Goal: Information Seeking & Learning: Check status

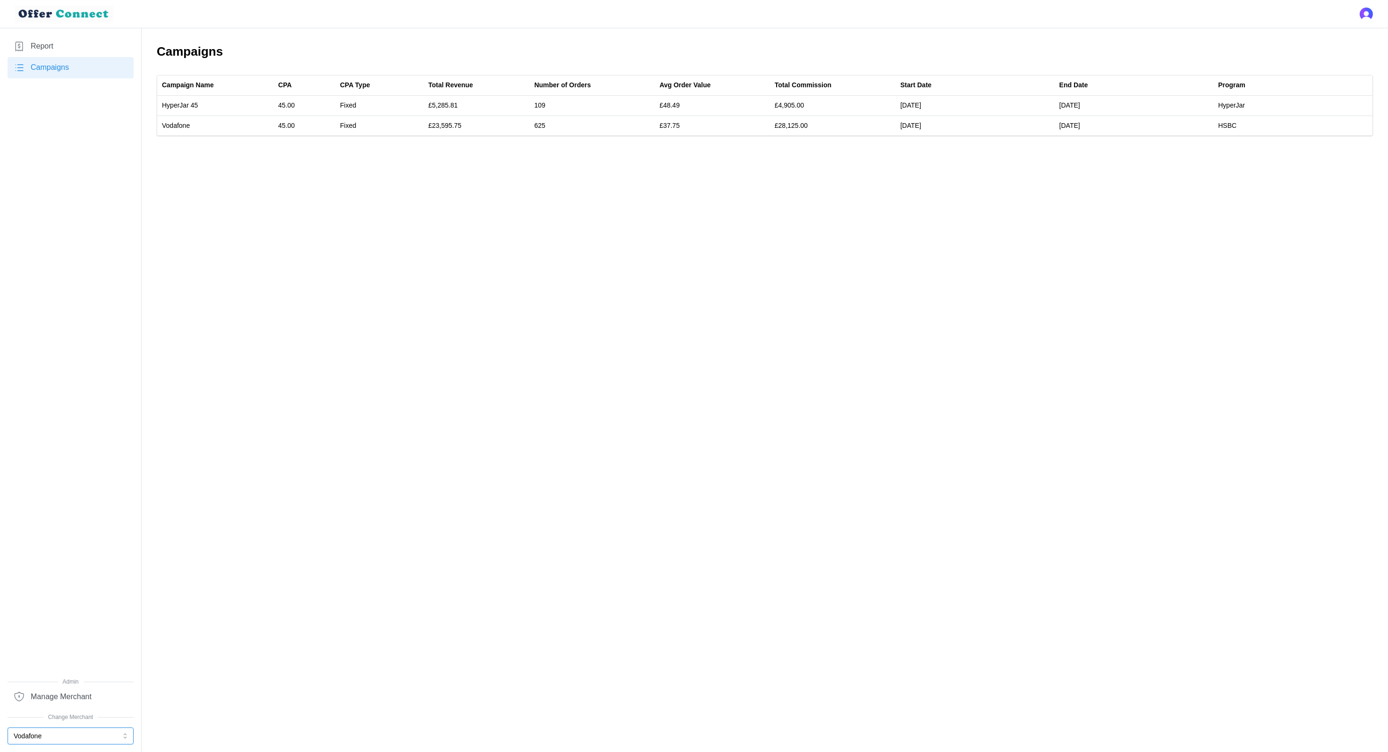
click at [56, 741] on button "Vodafone" at bounding box center [71, 736] width 126 height 17
click at [67, 677] on div "ATG" at bounding box center [71, 682] width 112 height 10
click at [62, 45] on link "Report" at bounding box center [71, 46] width 126 height 21
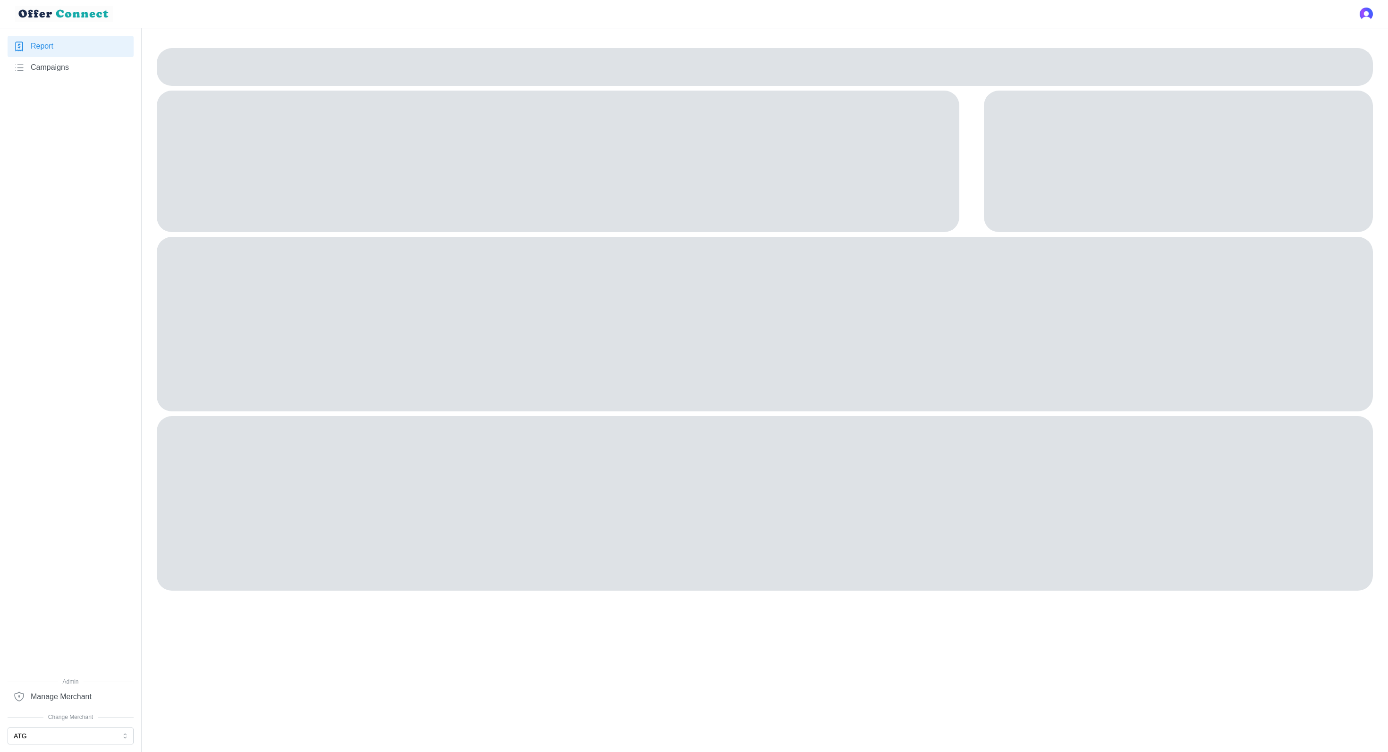
click at [58, 62] on span "Campaigns" at bounding box center [50, 68] width 38 height 12
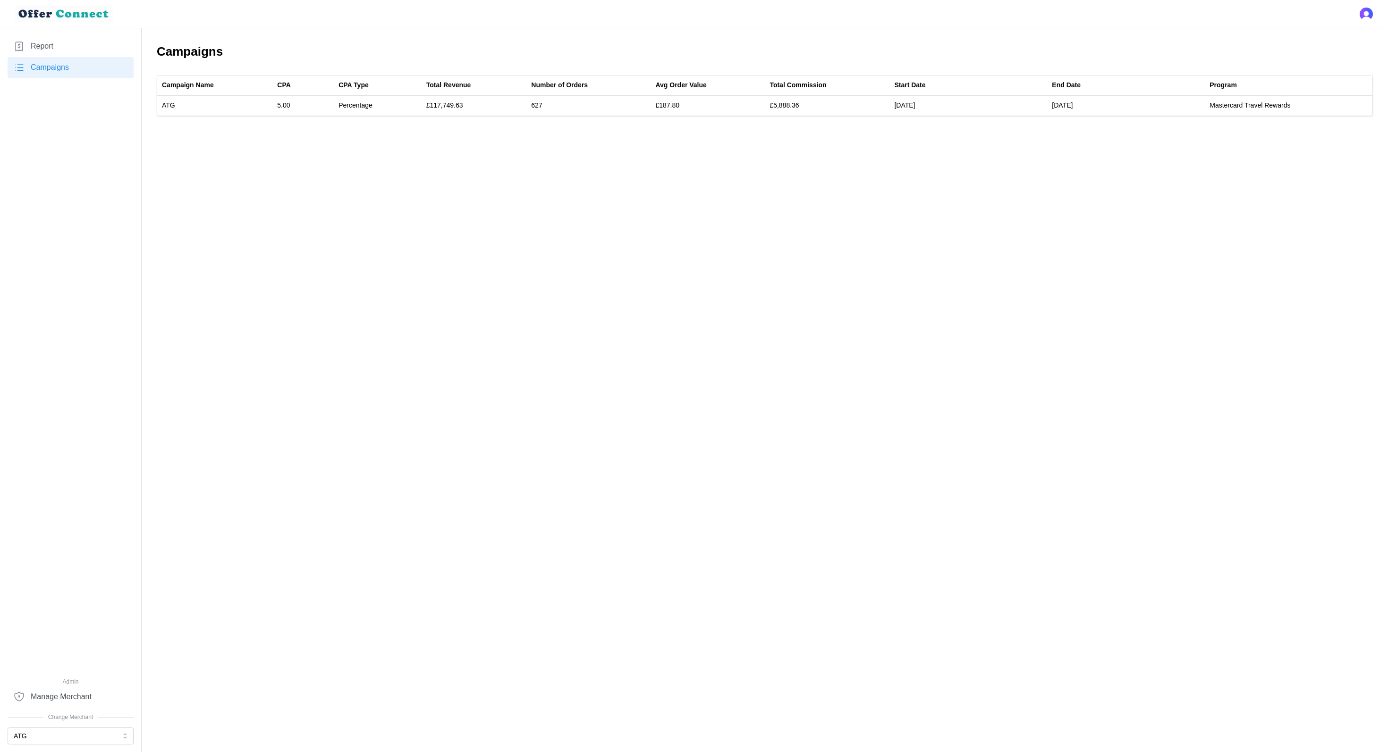
click at [107, 683] on span "Admin" at bounding box center [71, 682] width 126 height 9
click at [76, 701] on span "Manage Merchant" at bounding box center [61, 698] width 61 height 12
click at [84, 481] on div "Report Campaigns" at bounding box center [71, 357] width 126 height 642
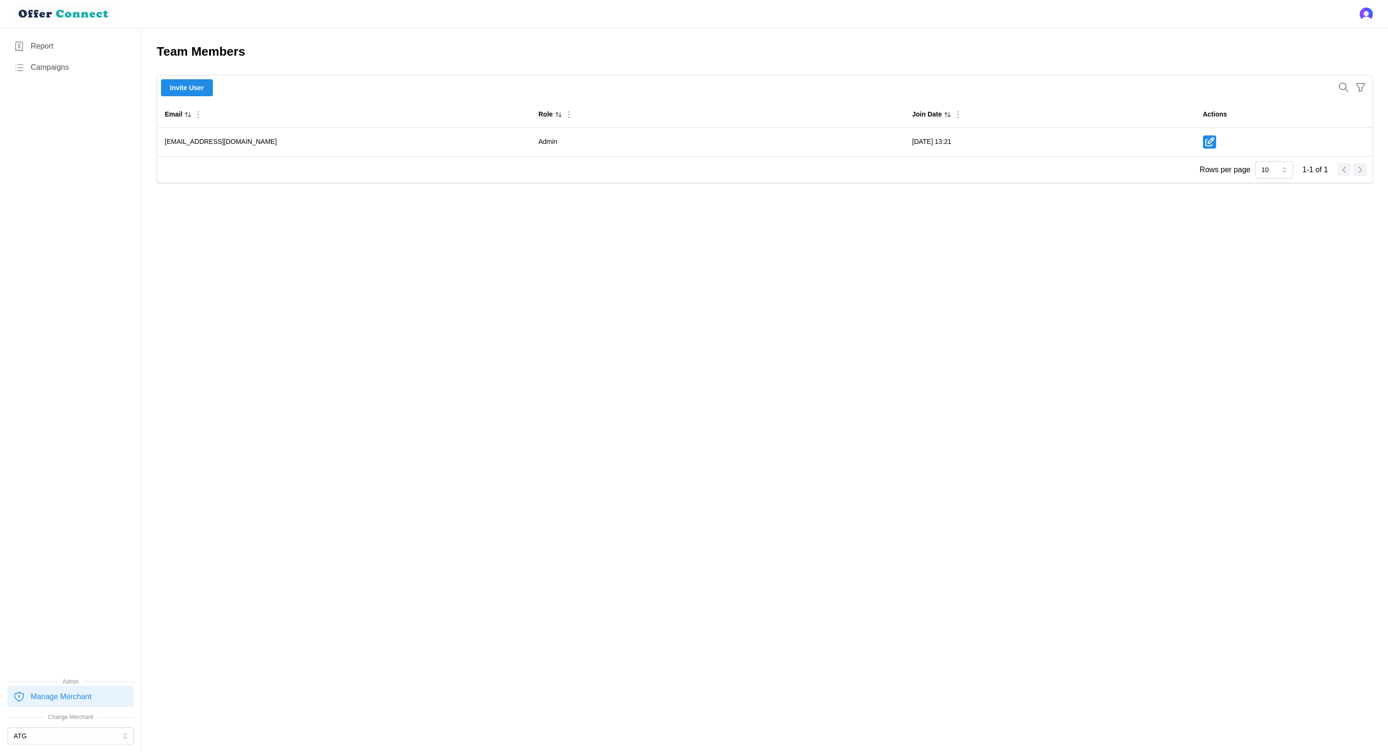
click at [39, 55] on link "Report" at bounding box center [71, 46] width 126 height 21
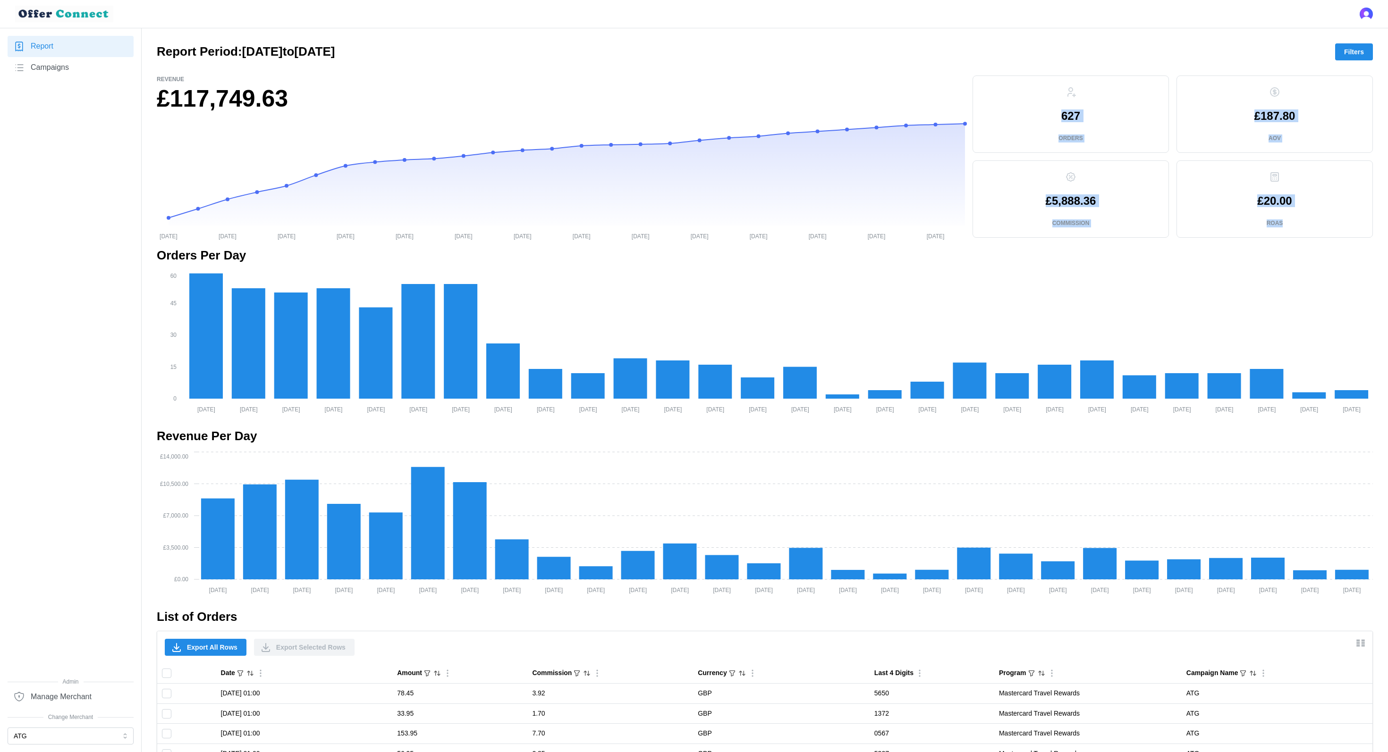
drag, startPoint x: 1291, startPoint y: 225, endPoint x: 1047, endPoint y: 98, distance: 275.7
click at [1047, 98] on div "627 Orders £187.80 AOV £5,888.36 Commission £20.00 ROAS" at bounding box center [1172, 157] width 400 height 162
copy div "627 Orders £187.80 AOV £5,888.36 Commission £20.00 ROAS"
click at [37, 740] on button "ATG" at bounding box center [71, 736] width 126 height 17
click at [51, 716] on div "Kiehls" at bounding box center [71, 714] width 112 height 10
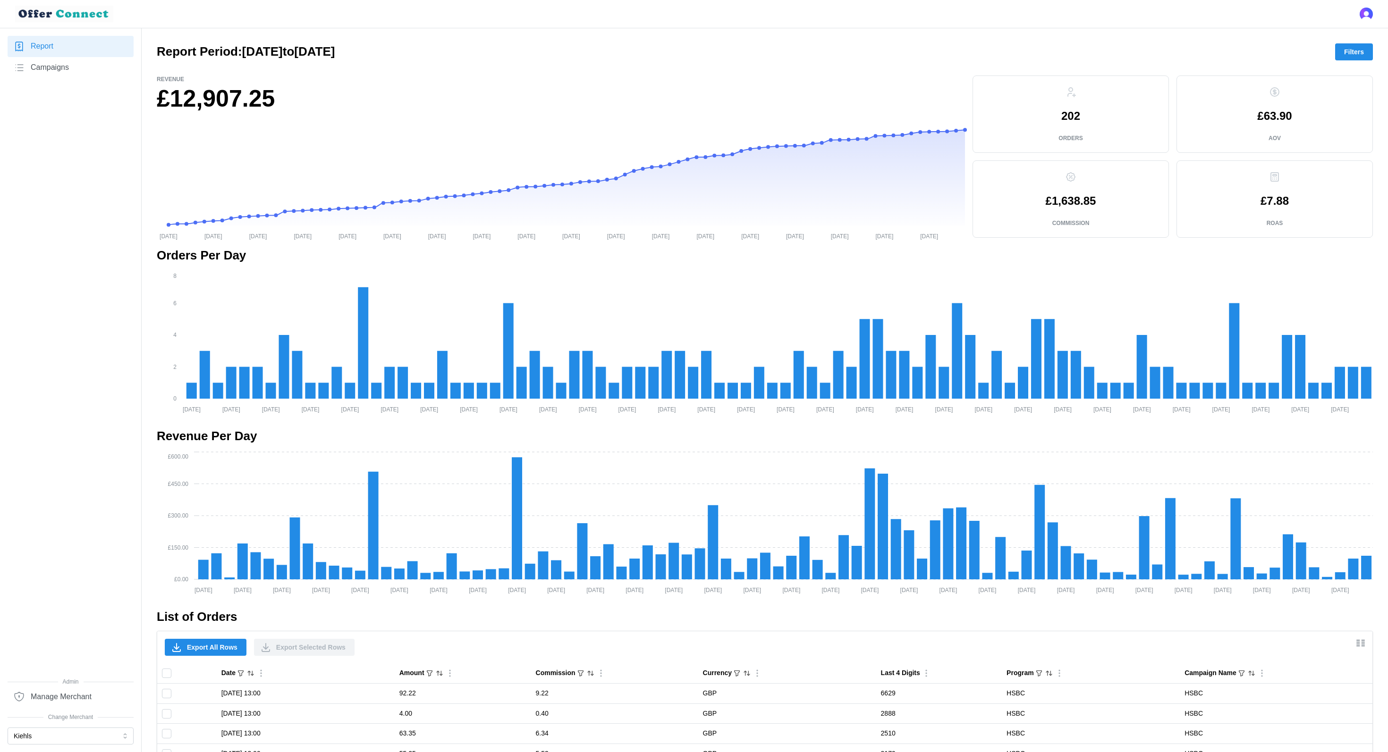
click at [64, 68] on span "Campaigns" at bounding box center [50, 68] width 38 height 12
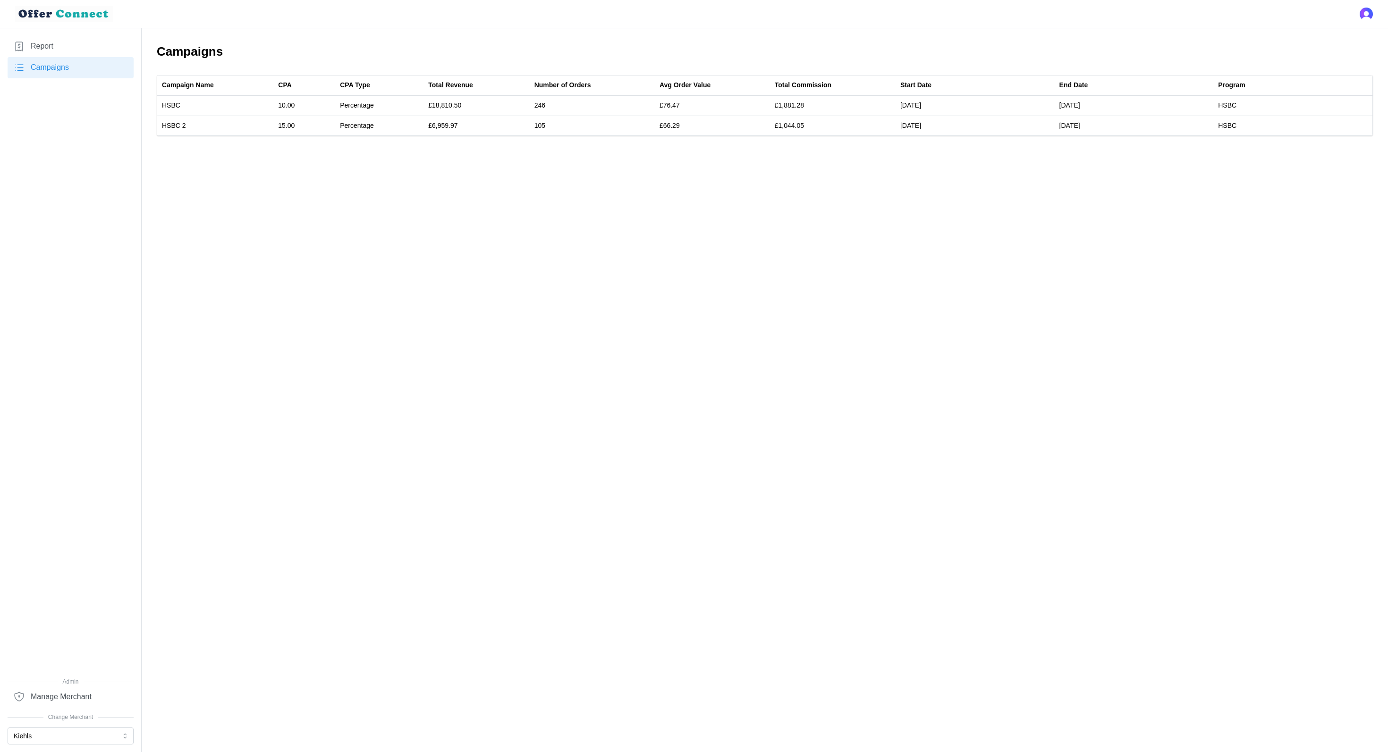
click at [57, 48] on link "Report" at bounding box center [71, 46] width 126 height 21
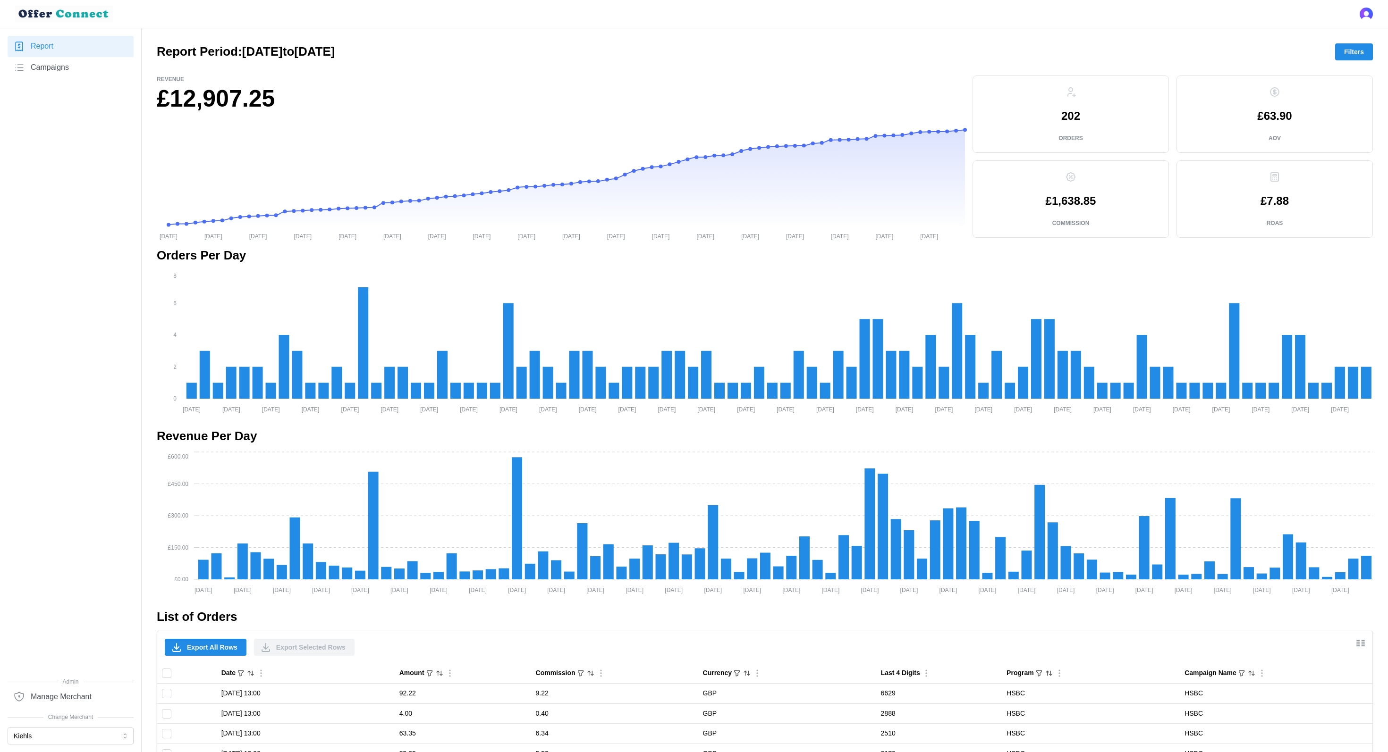
click at [54, 70] on span "Campaigns" at bounding box center [50, 68] width 38 height 12
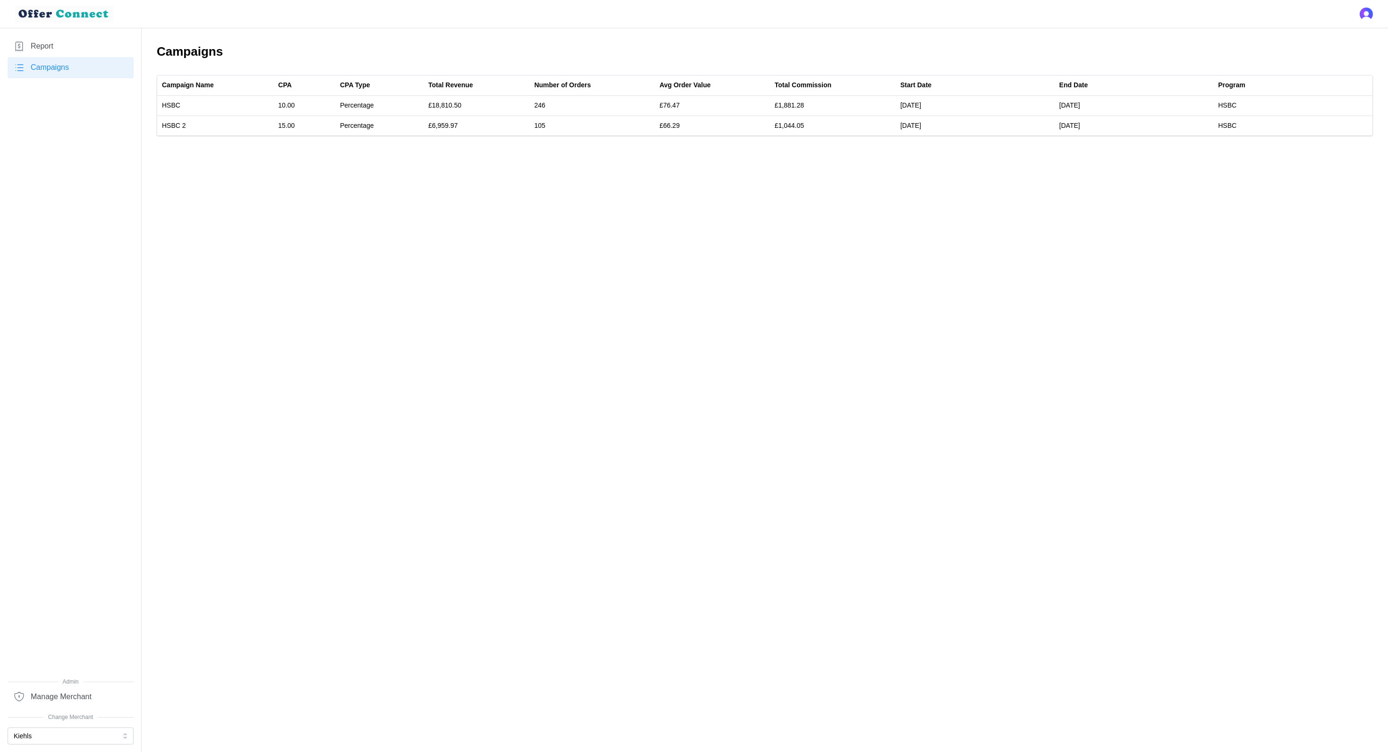
click at [56, 42] on link "Report" at bounding box center [71, 46] width 126 height 21
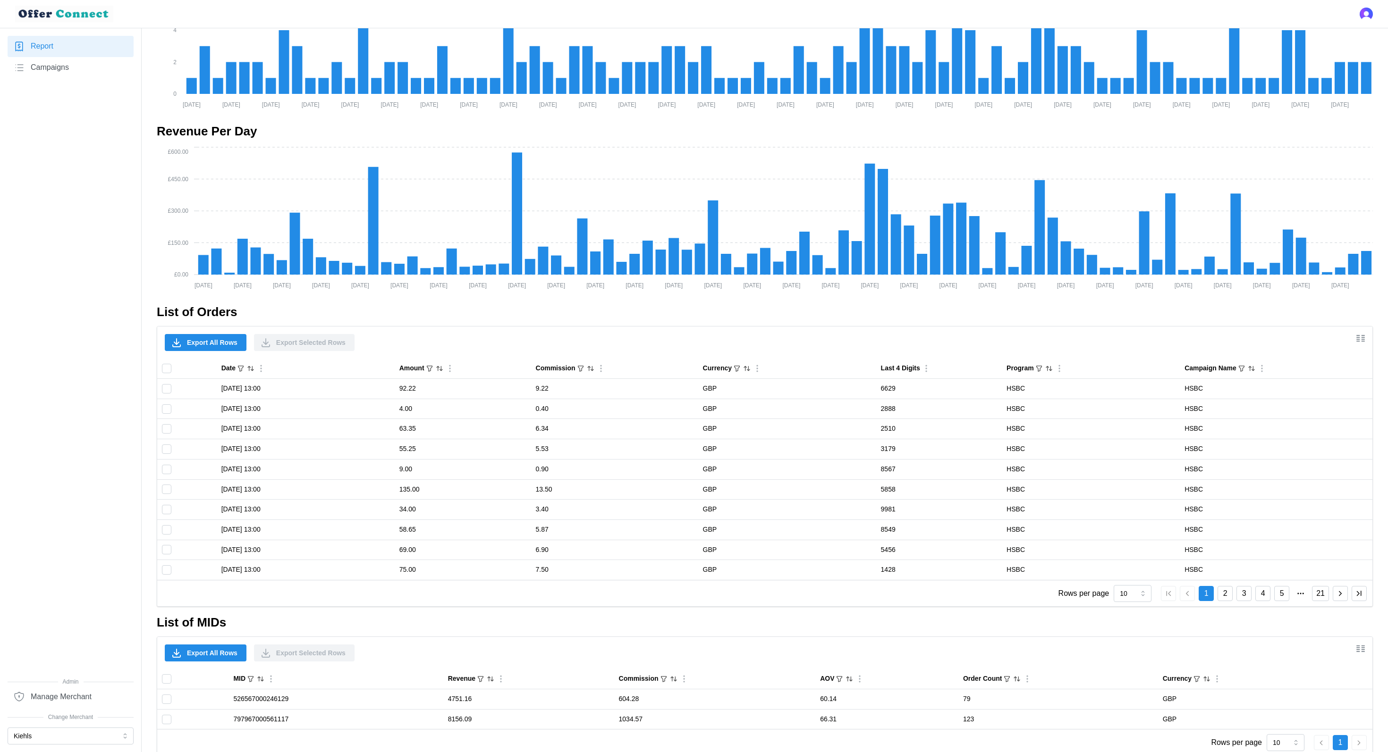
scroll to position [324, 0]
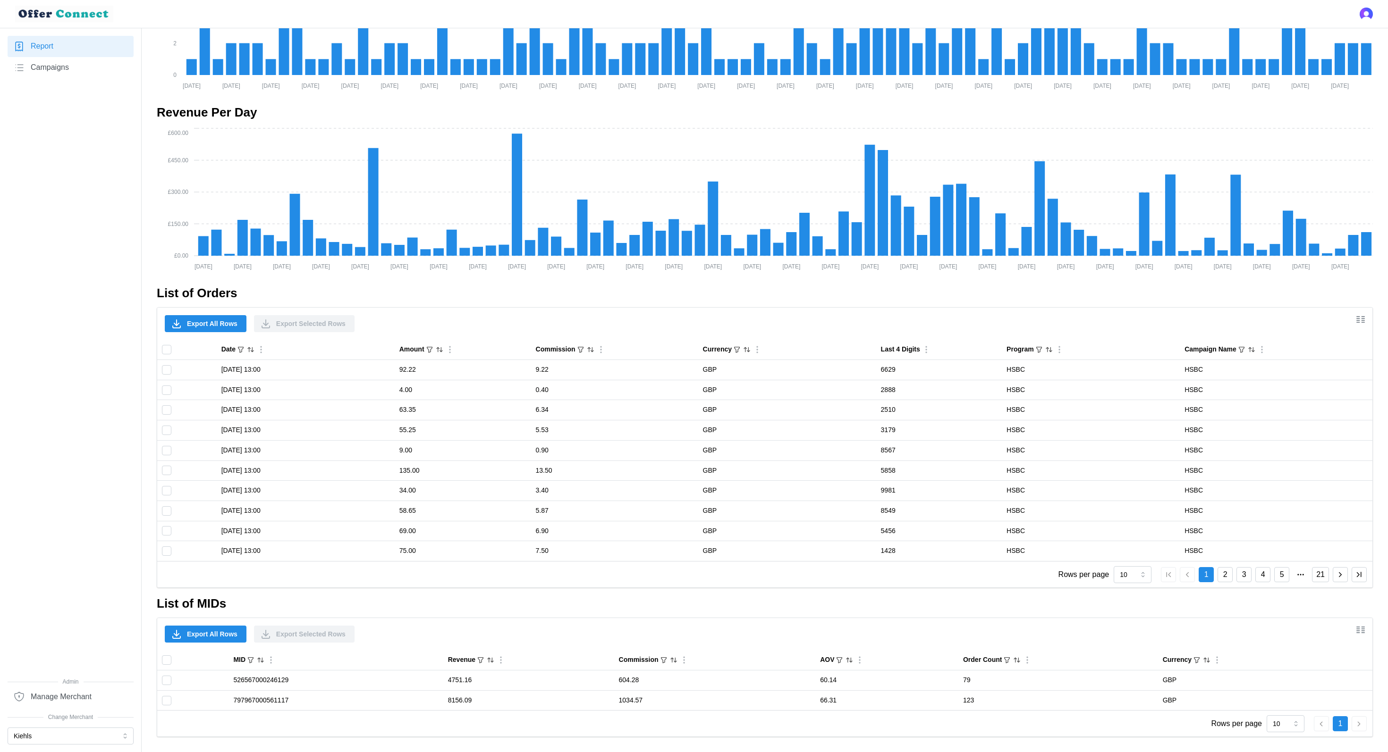
click at [1224, 576] on button "2" at bounding box center [1224, 574] width 15 height 15
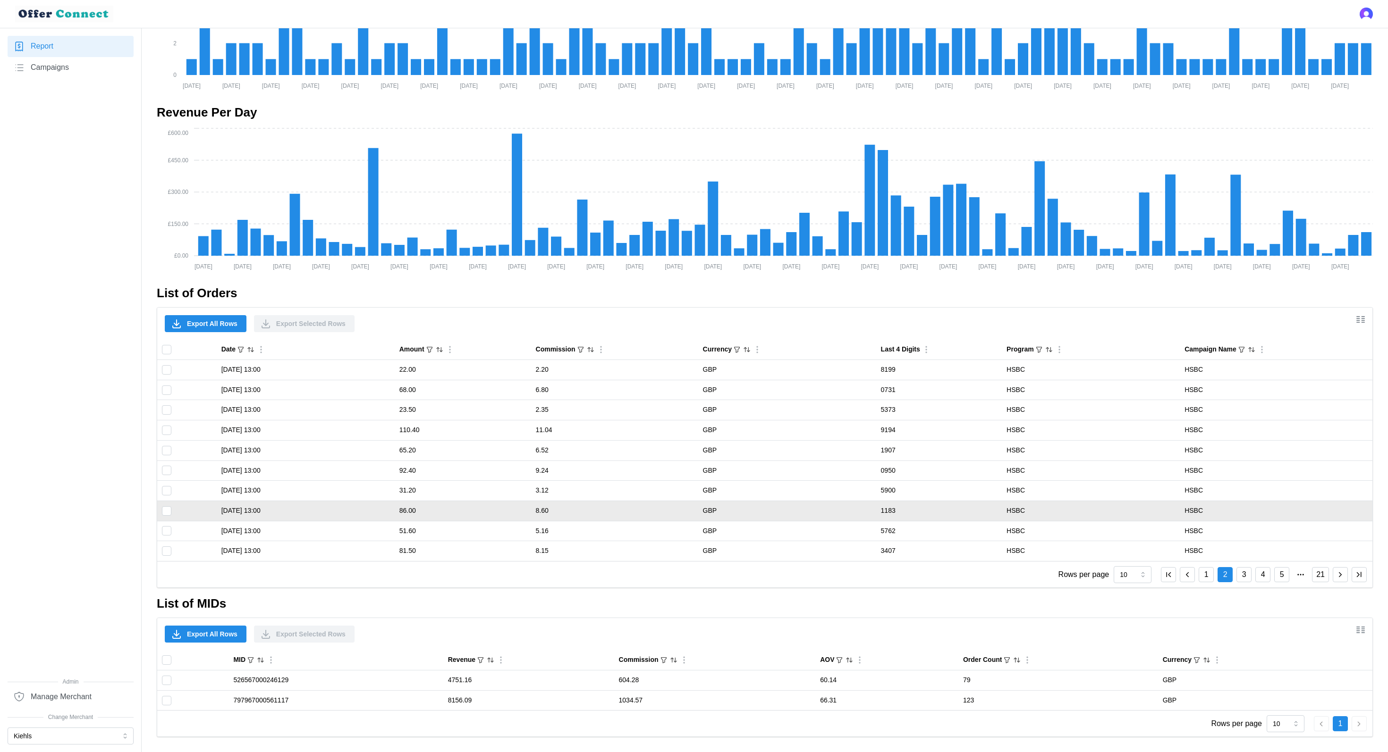
scroll to position [0, 0]
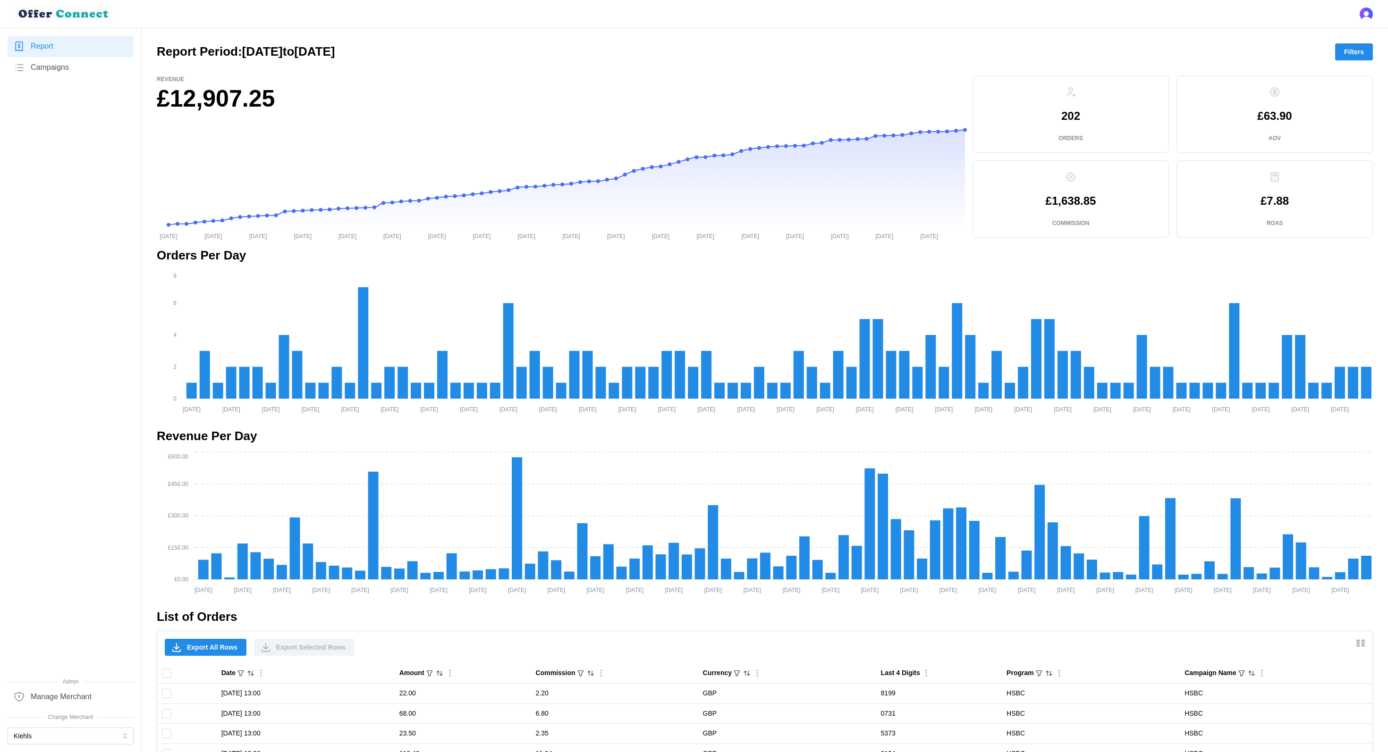
click at [57, 65] on span "Campaigns" at bounding box center [50, 68] width 38 height 12
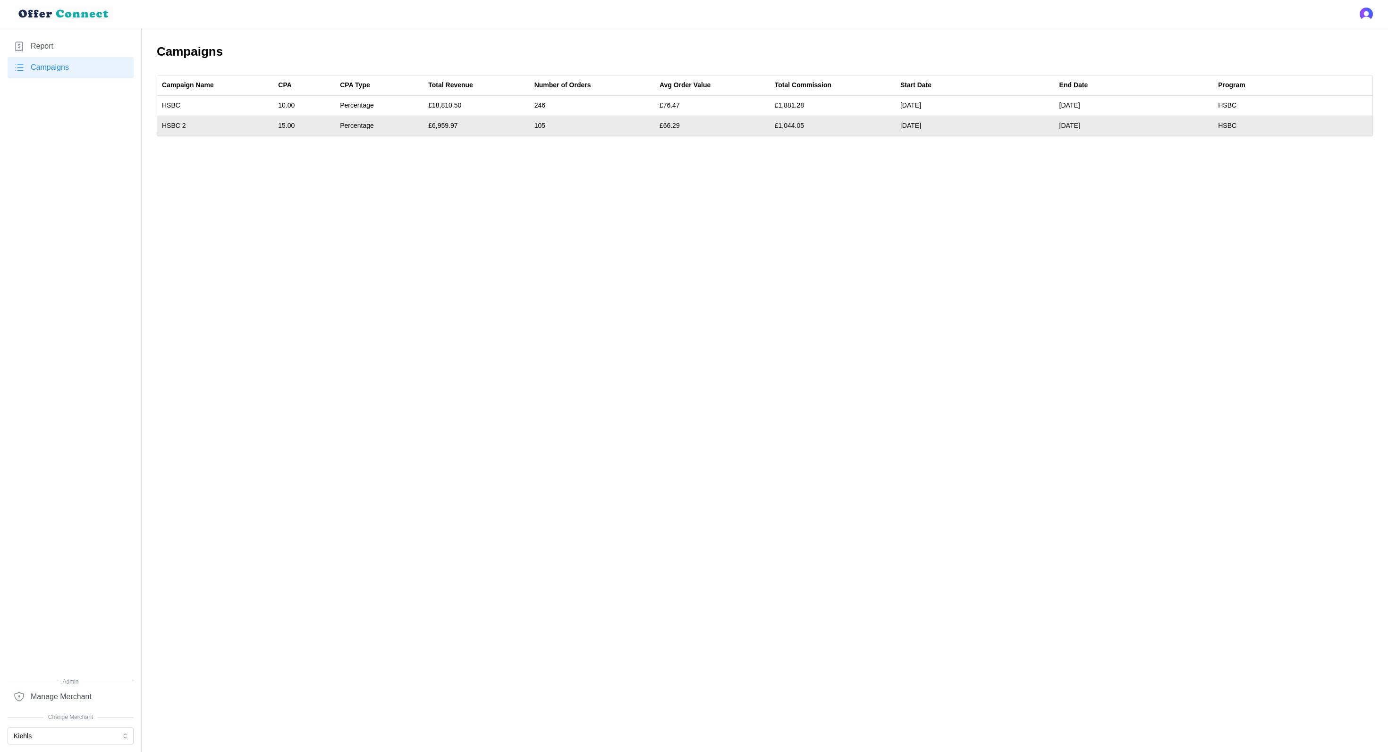
click at [345, 129] on td "Percentage" at bounding box center [379, 126] width 88 height 20
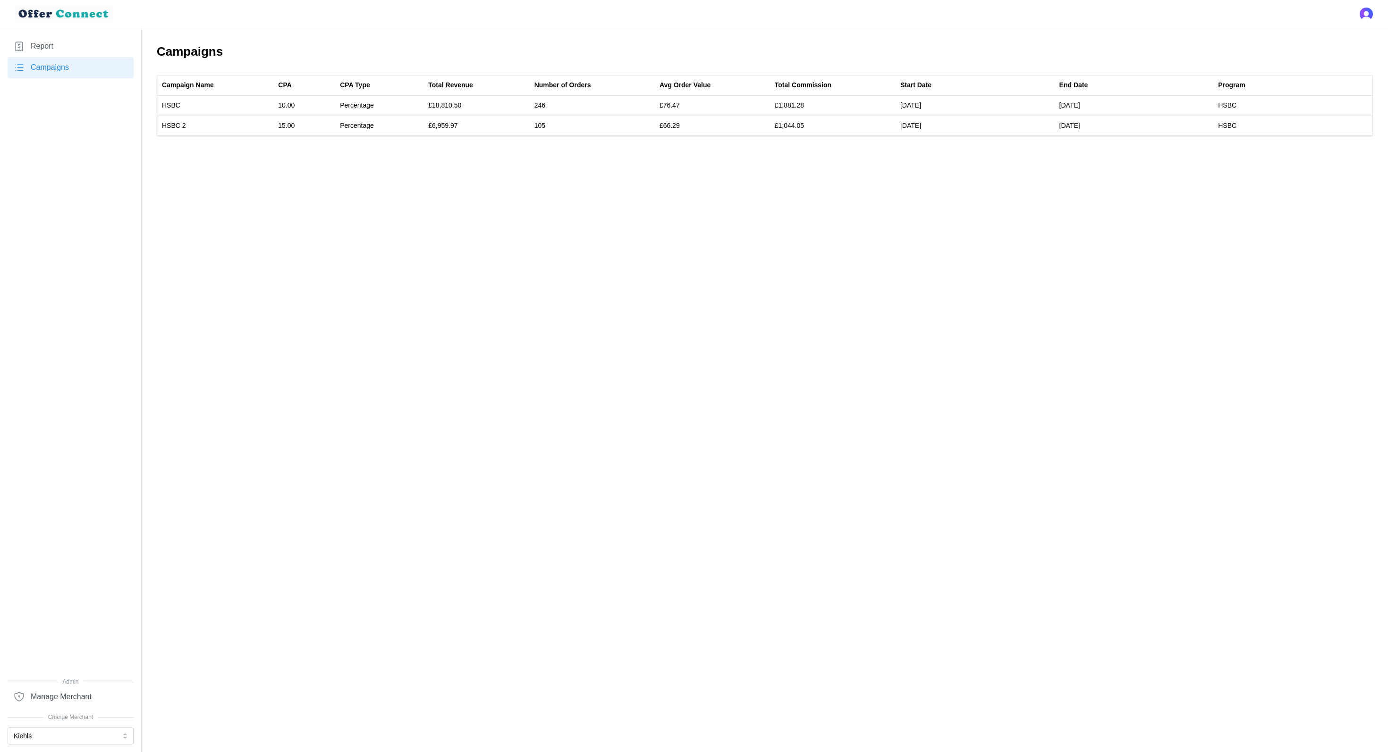
click at [42, 51] on span "Report" at bounding box center [42, 47] width 23 height 12
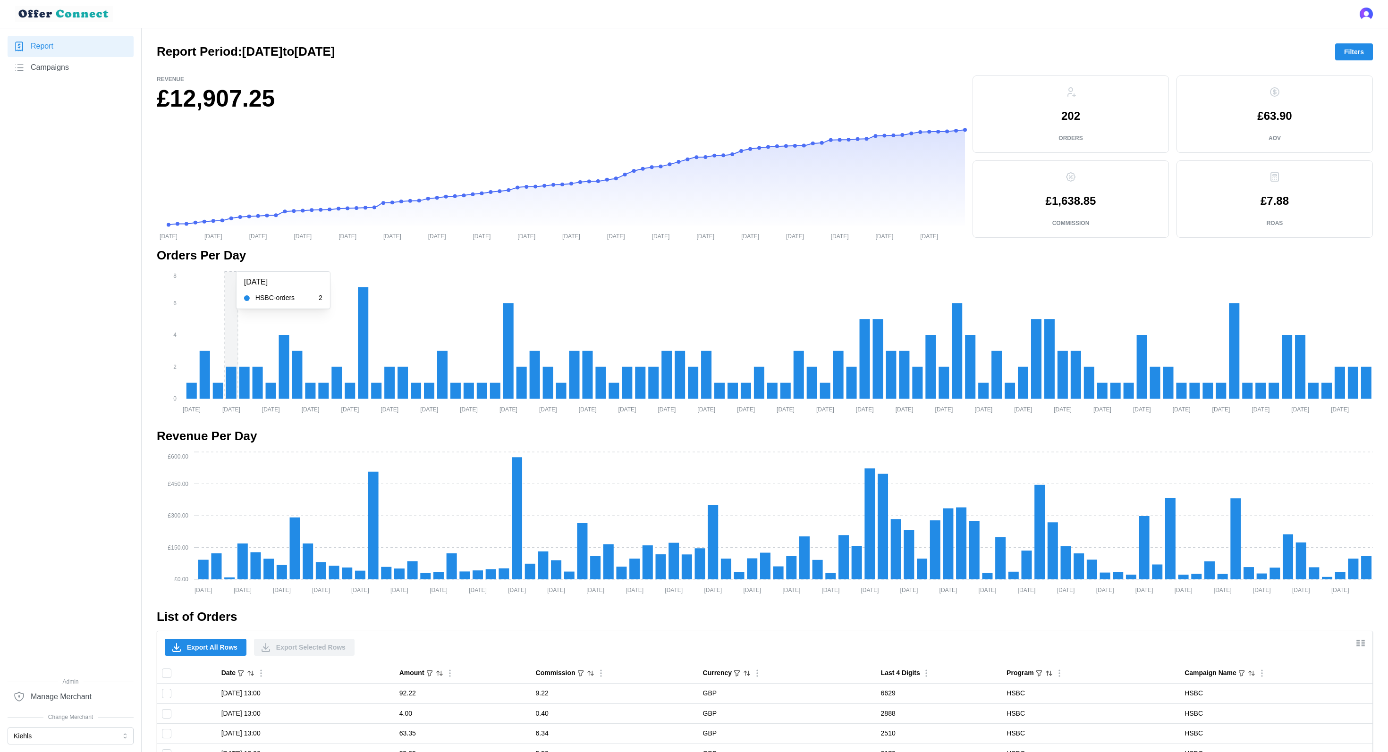
scroll to position [324, 0]
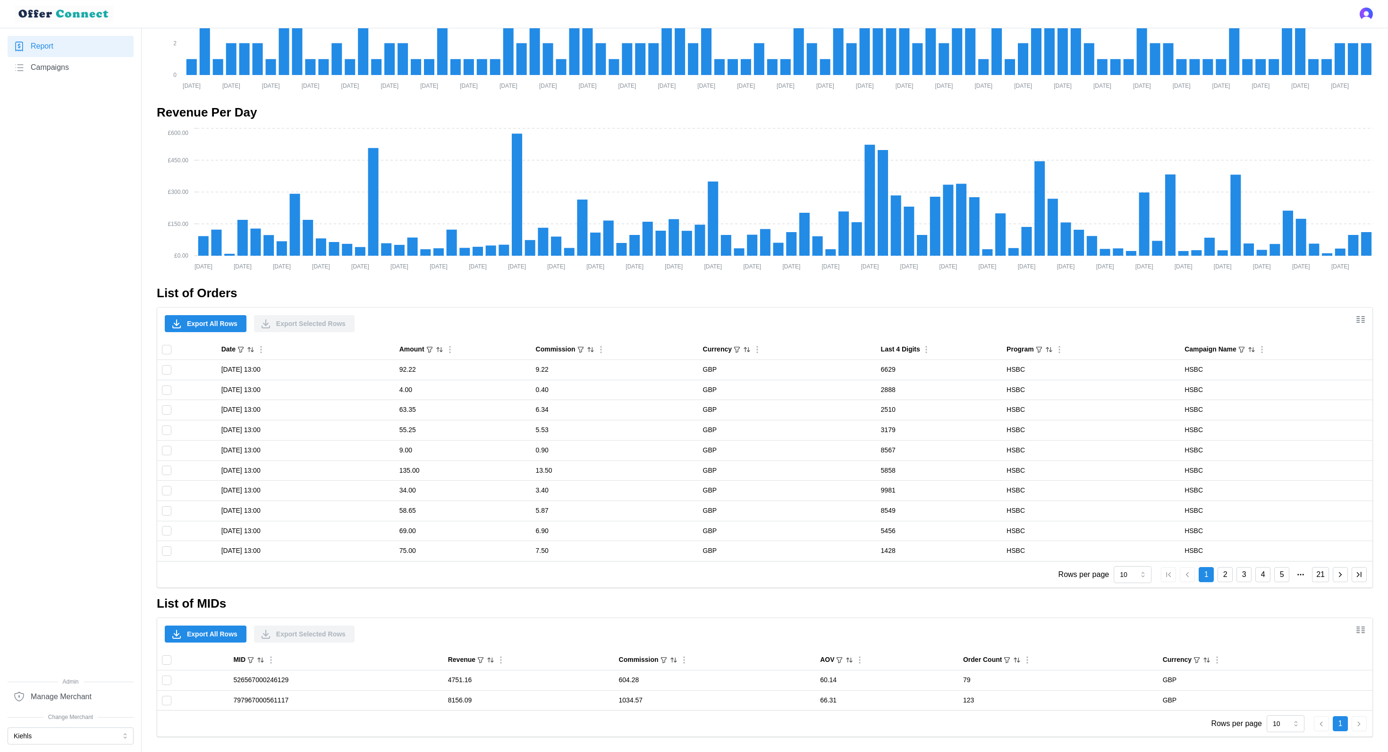
click at [1227, 576] on button "2" at bounding box center [1224, 574] width 15 height 15
click at [1234, 576] on div "1 2 3 4 5 21" at bounding box center [1264, 574] width 206 height 15
click at [1248, 575] on button "3" at bounding box center [1243, 574] width 15 height 15
click at [1266, 575] on button "4" at bounding box center [1262, 574] width 15 height 15
click at [1281, 575] on button "5" at bounding box center [1281, 574] width 15 height 15
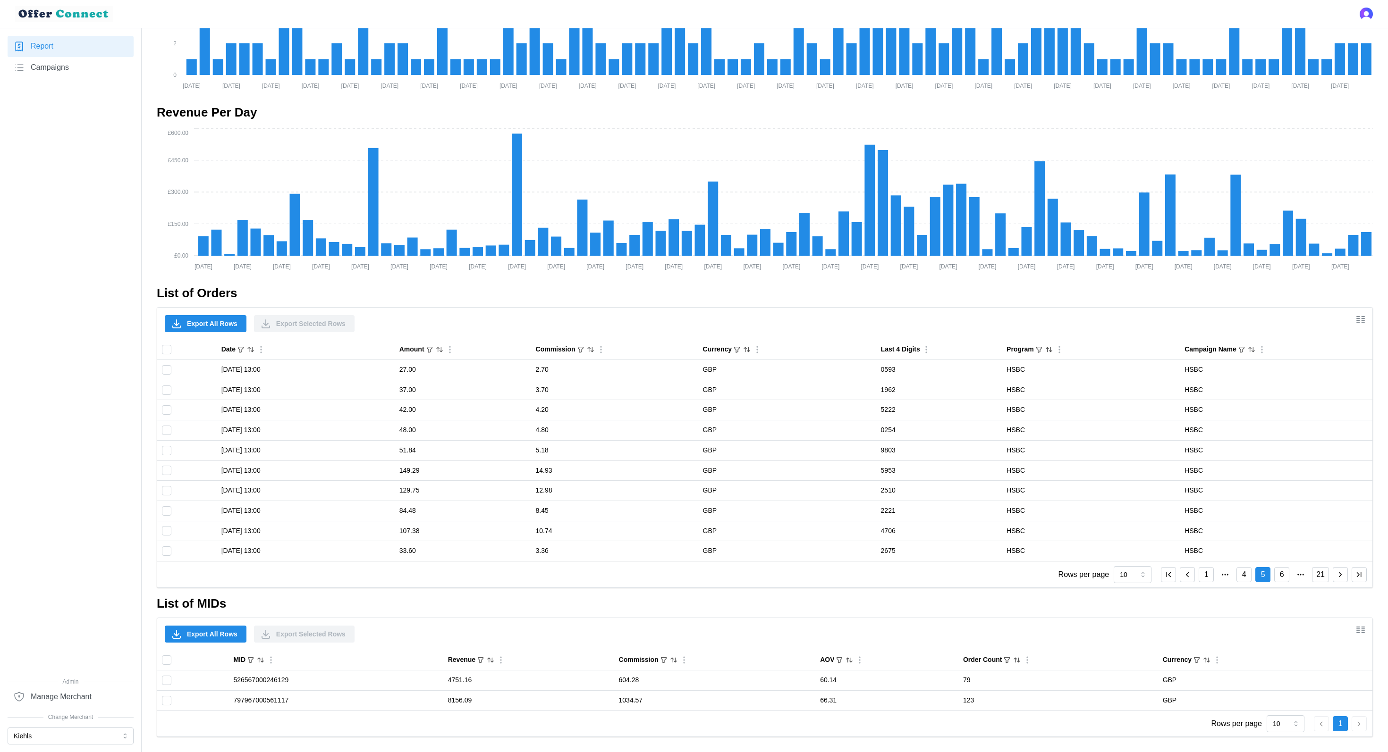
click at [1279, 578] on button "6" at bounding box center [1281, 574] width 15 height 15
click at [1283, 578] on button "7" at bounding box center [1281, 574] width 15 height 15
click at [1283, 578] on button "8" at bounding box center [1281, 574] width 15 height 15
click at [1283, 578] on button "9" at bounding box center [1281, 574] width 15 height 15
click at [1283, 578] on button "10" at bounding box center [1280, 574] width 17 height 15
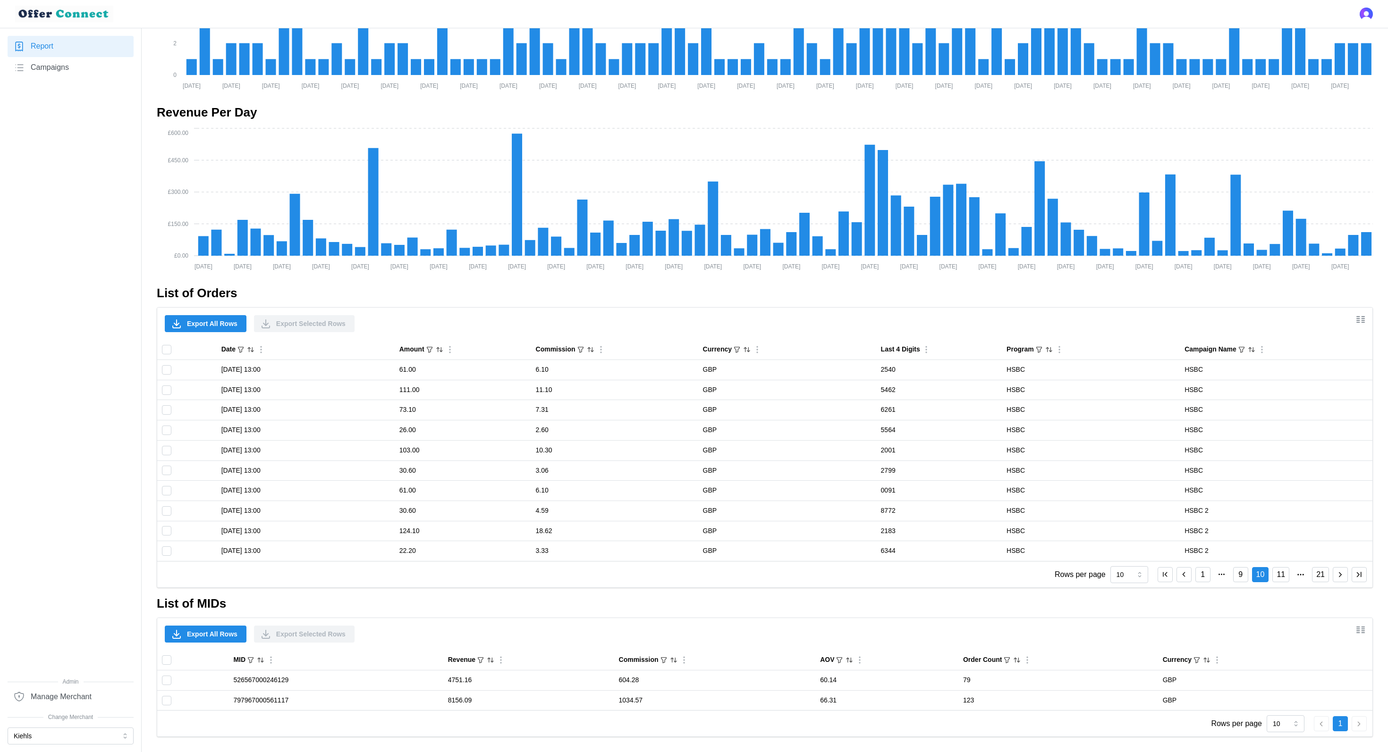
click at [1283, 578] on button "11" at bounding box center [1280, 574] width 17 height 15
click at [1283, 578] on button "12" at bounding box center [1280, 574] width 17 height 15
click at [1283, 578] on button "13" at bounding box center [1280, 574] width 17 height 15
click at [1283, 578] on button "14" at bounding box center [1280, 574] width 17 height 15
click at [1283, 578] on button "15" at bounding box center [1280, 574] width 17 height 15
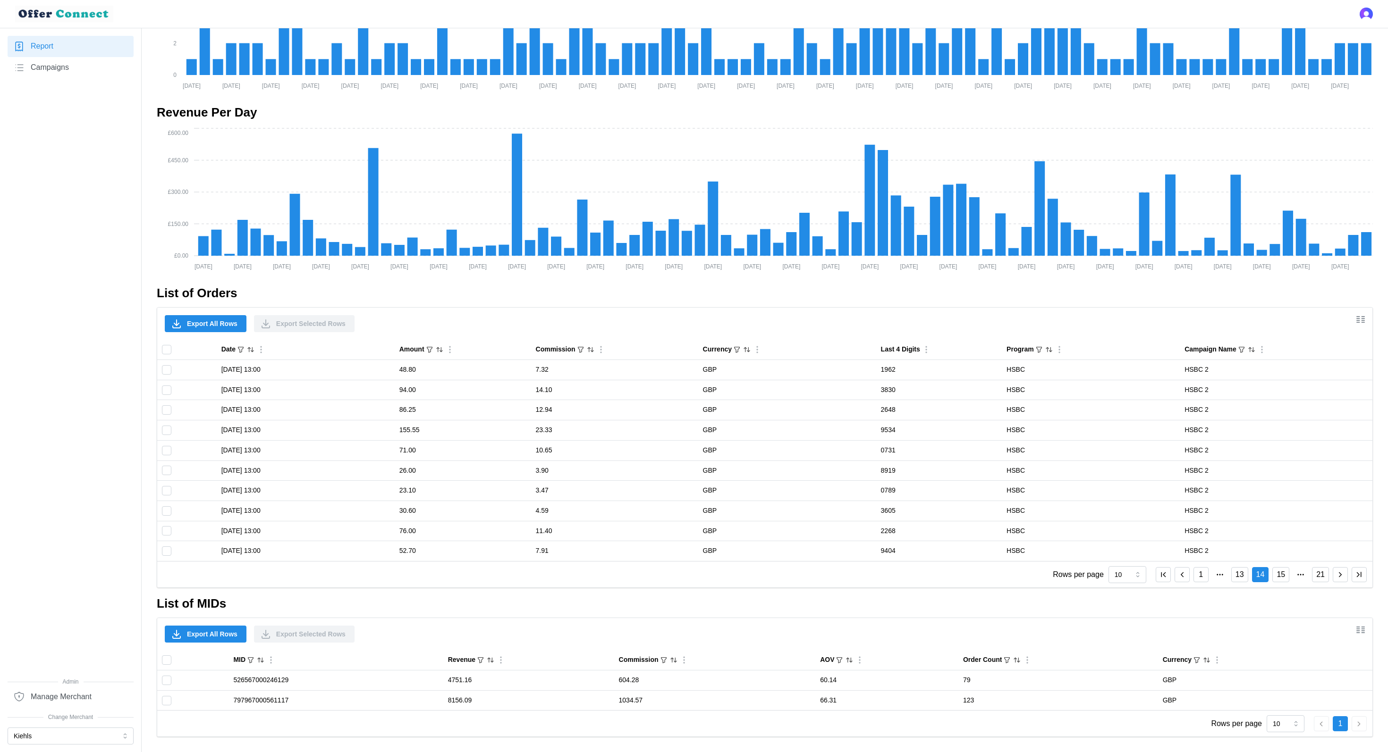
click at [1283, 578] on button "15" at bounding box center [1280, 574] width 17 height 15
click at [1283, 578] on button "17" at bounding box center [1280, 574] width 17 height 15
click at [1283, 578] on button "18" at bounding box center [1280, 574] width 17 height 15
click at [1283, 578] on button "19" at bounding box center [1279, 574] width 17 height 15
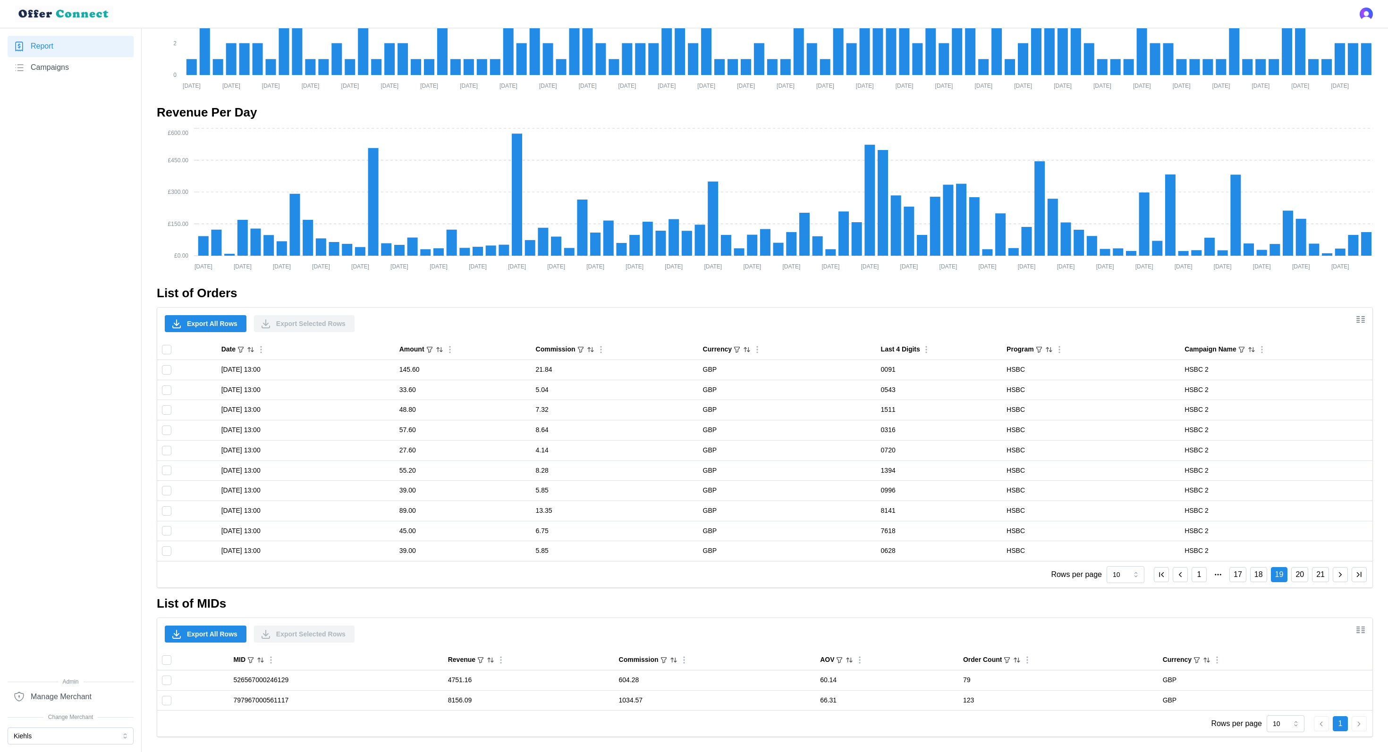
click at [1283, 578] on button "19" at bounding box center [1279, 574] width 17 height 15
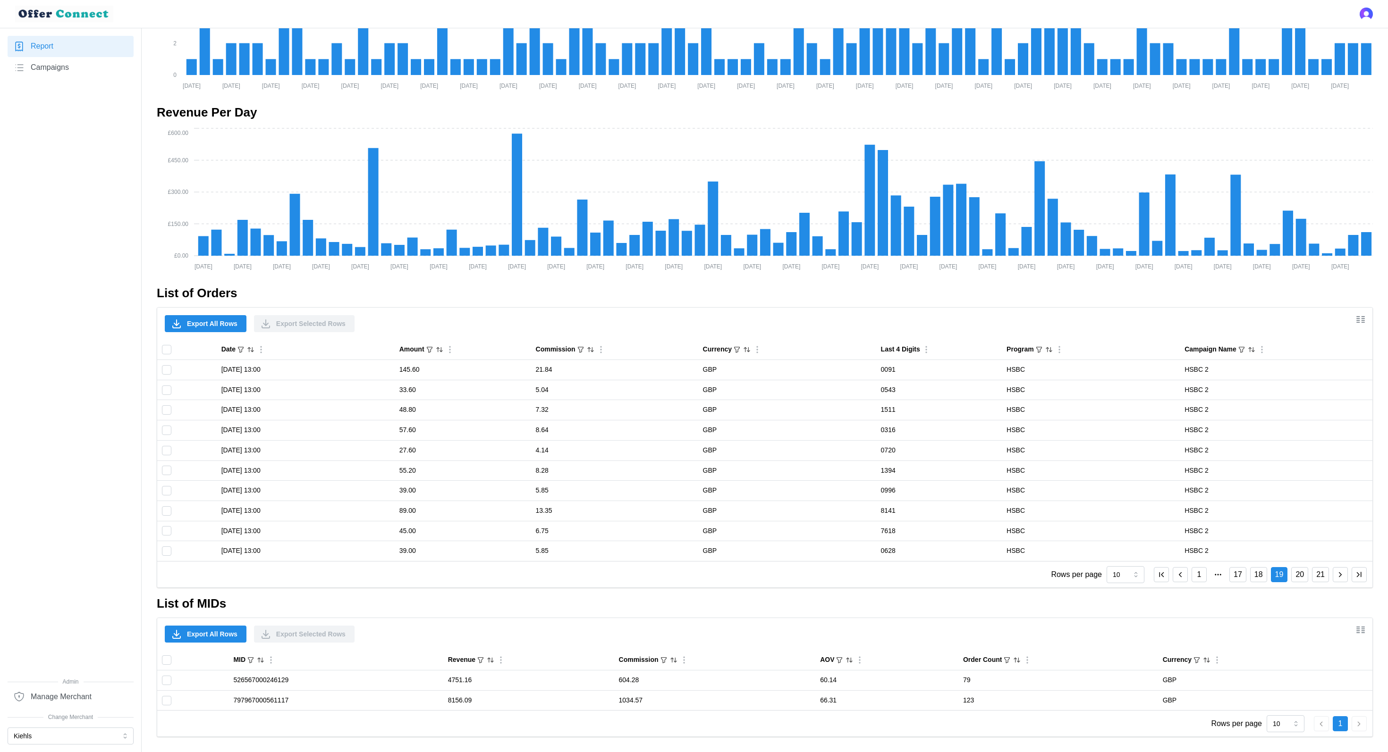
click at [1283, 578] on button "19" at bounding box center [1279, 574] width 17 height 15
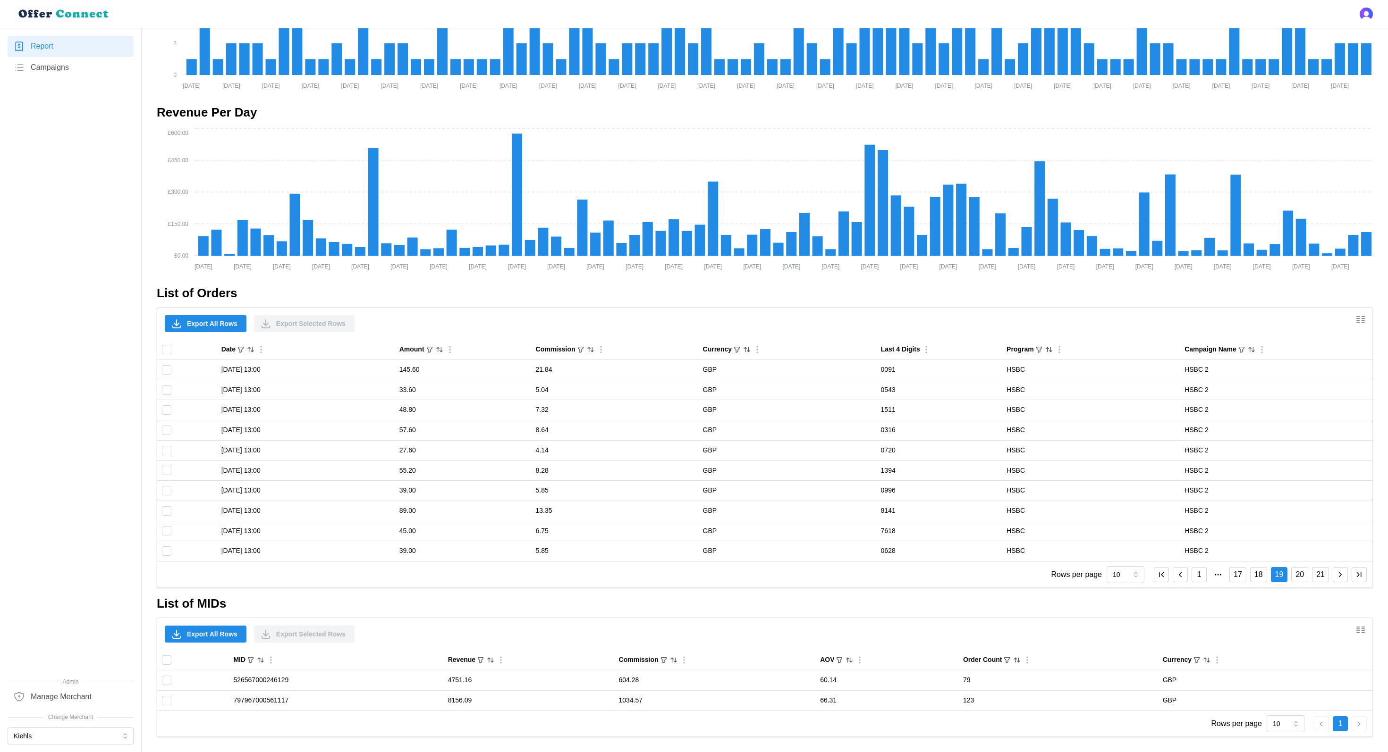
click at [1294, 575] on button "20" at bounding box center [1299, 574] width 17 height 15
click at [1320, 577] on button "21" at bounding box center [1320, 574] width 17 height 15
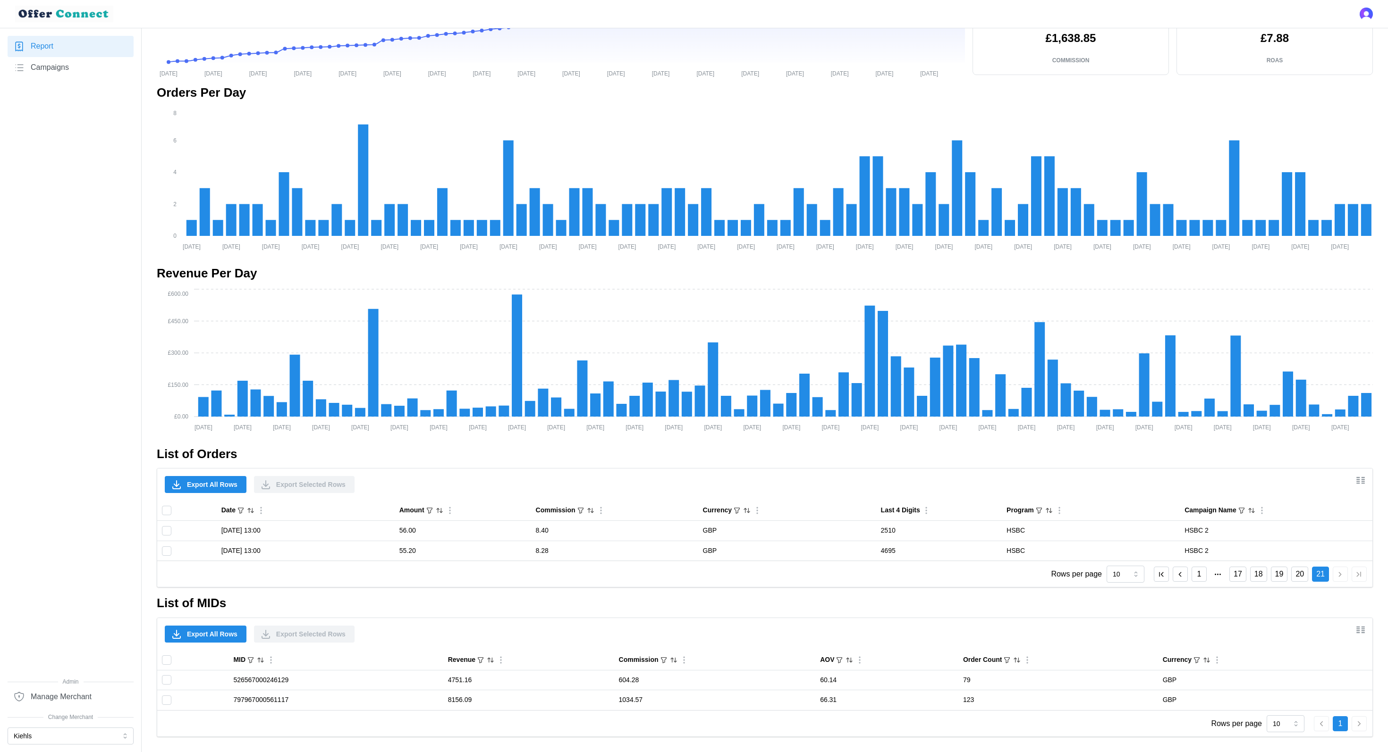
scroll to position [0, 0]
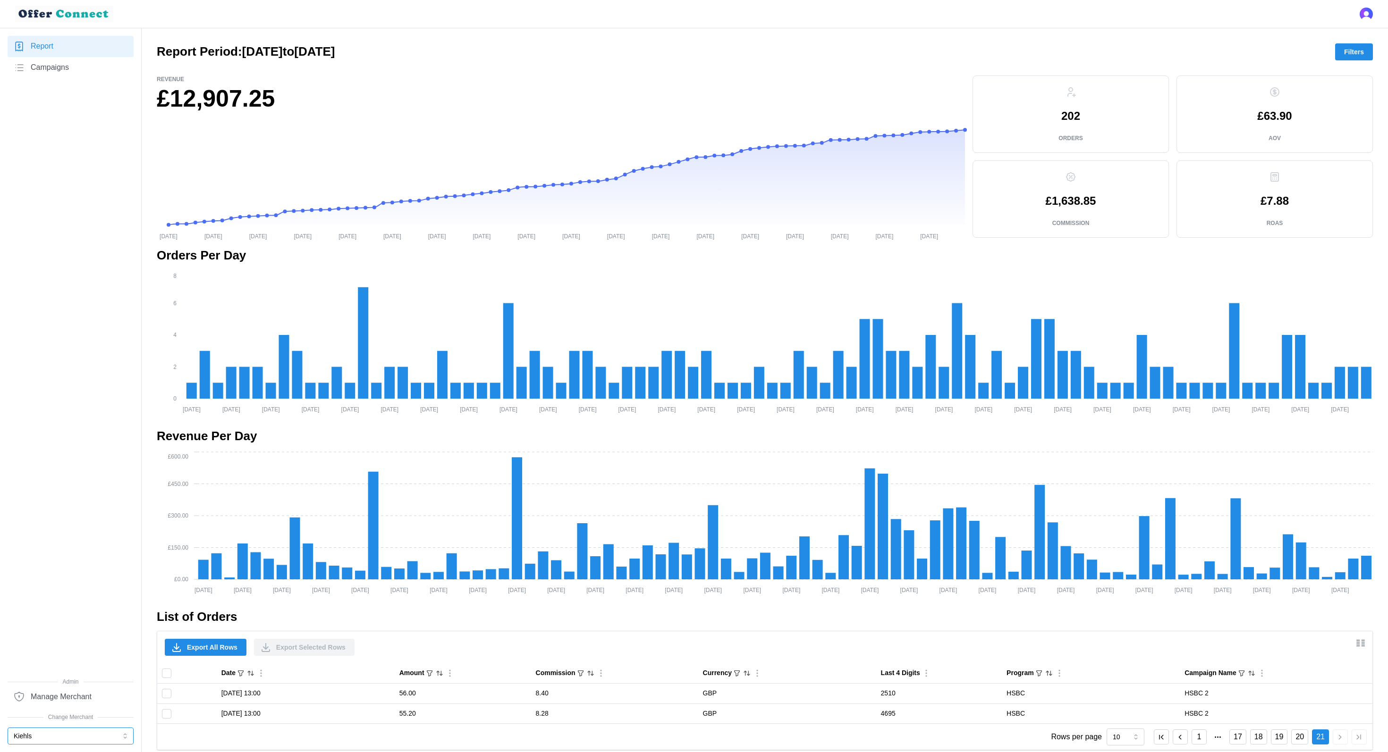
click at [73, 737] on button "Kiehls" at bounding box center [71, 736] width 126 height 17
